Goal: Find specific page/section: Find specific page/section

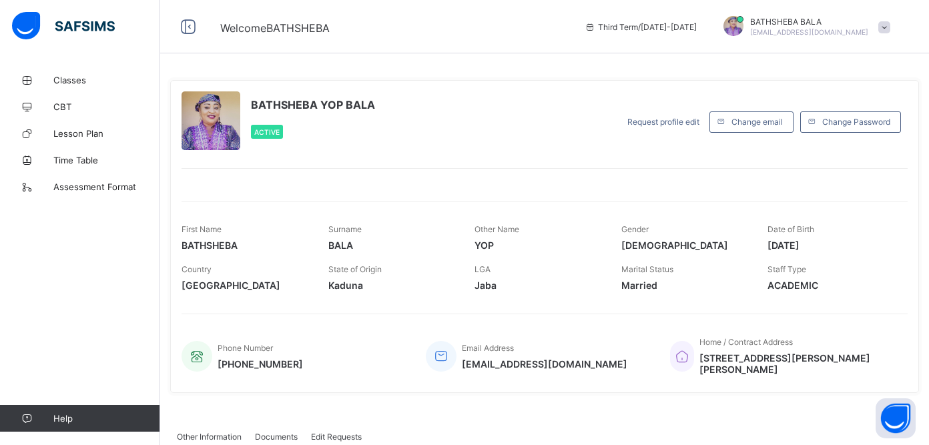
click at [275, 270] on div "Country [GEOGRAPHIC_DATA]" at bounding box center [244, 278] width 127 height 40
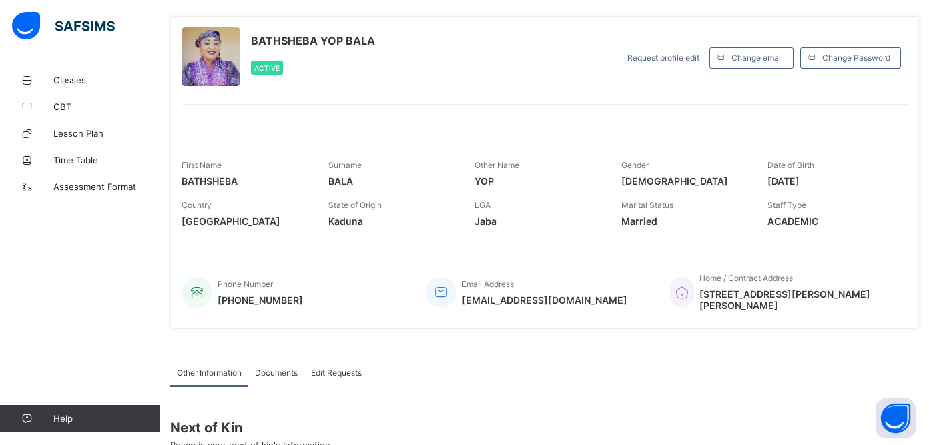
scroll to position [80, 0]
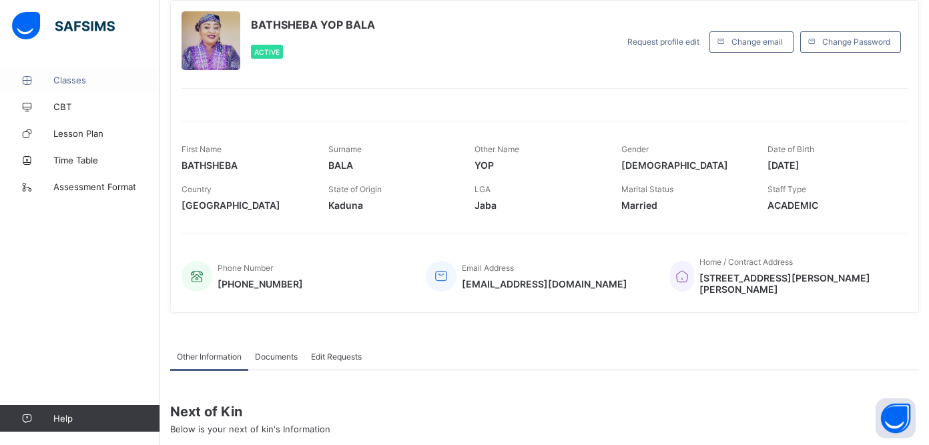
click at [79, 78] on span "Classes" at bounding box center [106, 80] width 107 height 11
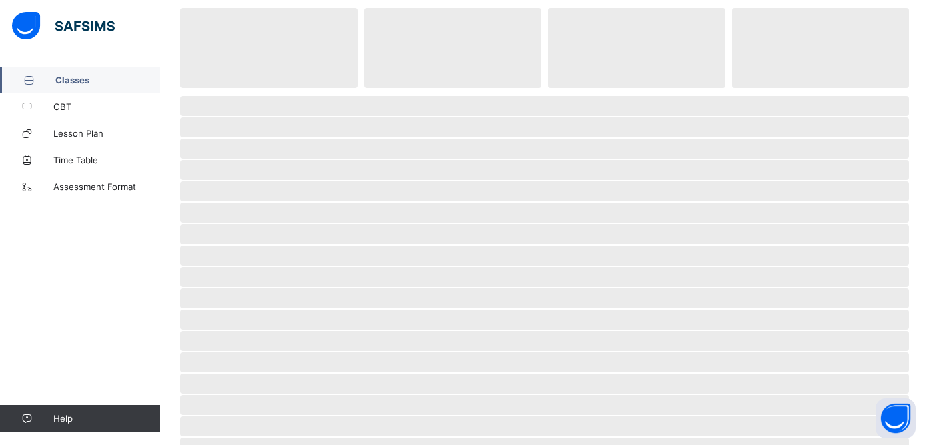
click at [79, 78] on span "Classes" at bounding box center [107, 80] width 105 height 11
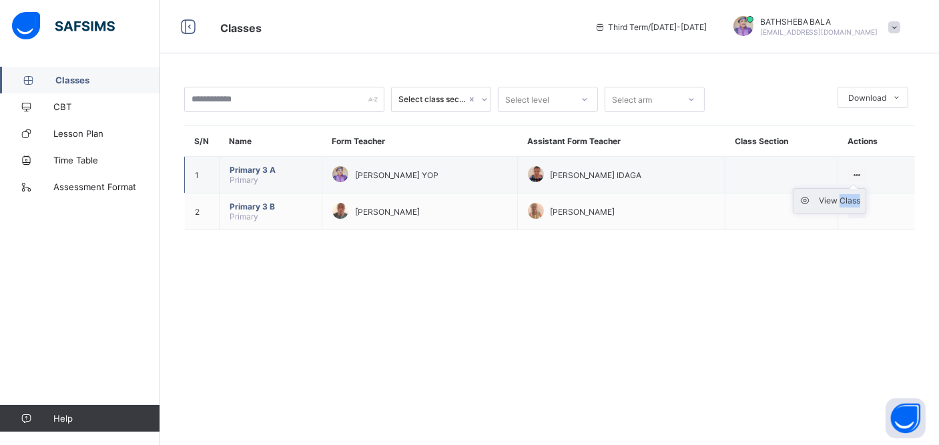
drag, startPoint x: 859, startPoint y: 175, endPoint x: 843, endPoint y: 201, distance: 30.3
click at [843, 201] on ul "View Class" at bounding box center [829, 200] width 73 height 25
click at [843, 201] on div "View Class" at bounding box center [839, 200] width 41 height 13
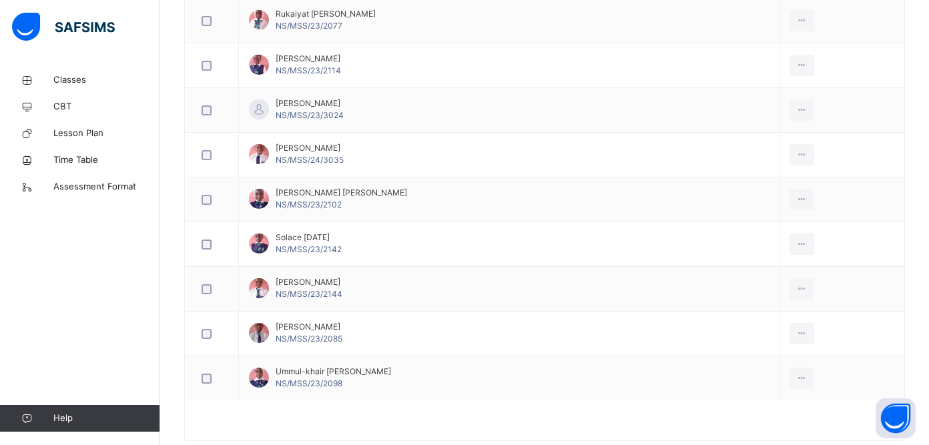
scroll to position [1758, 0]
